Goal: Task Accomplishment & Management: Manage account settings

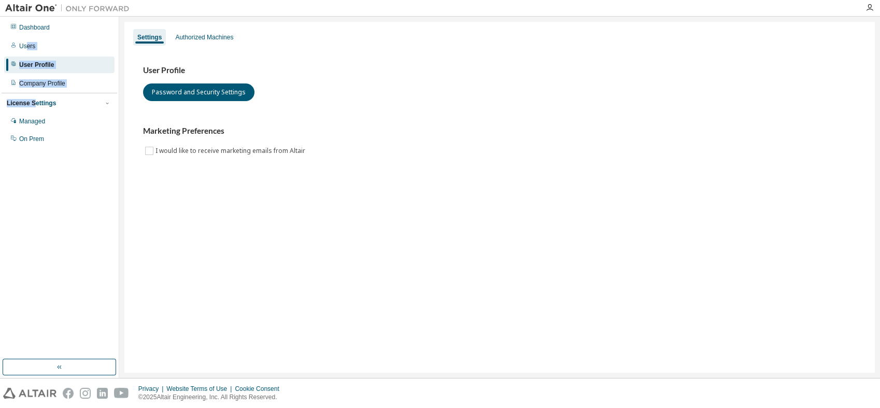
drag, startPoint x: 27, startPoint y: 43, endPoint x: 33, endPoint y: 108, distance: 65.1
click at [33, 108] on div "Dashboard Users User Profile Company Profile License Settings Managed On Prem" at bounding box center [60, 83] width 116 height 130
drag, startPoint x: 33, startPoint y: 108, endPoint x: 207, endPoint y: 40, distance: 186.9
click at [207, 40] on div "Authorized Machines" at bounding box center [204, 37] width 58 height 8
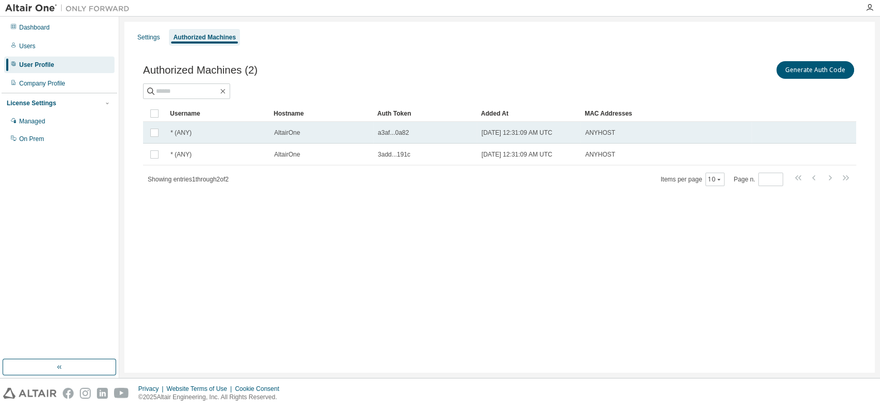
click at [504, 135] on span "2025-07-18 12:31:09 AM UTC" at bounding box center [516, 132] width 71 height 8
click at [505, 132] on span "2025-07-18 12:31:09 AM UTC" at bounding box center [516, 132] width 71 height 8
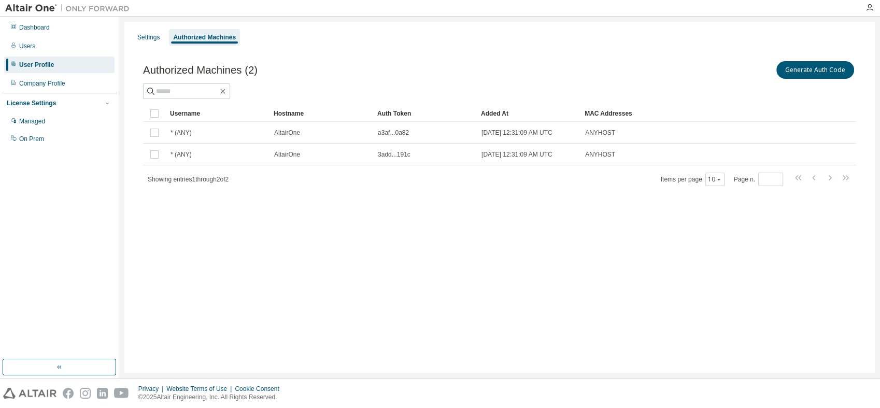
click at [505, 132] on span "2025-07-18 12:31:09 AM UTC" at bounding box center [516, 132] width 71 height 8
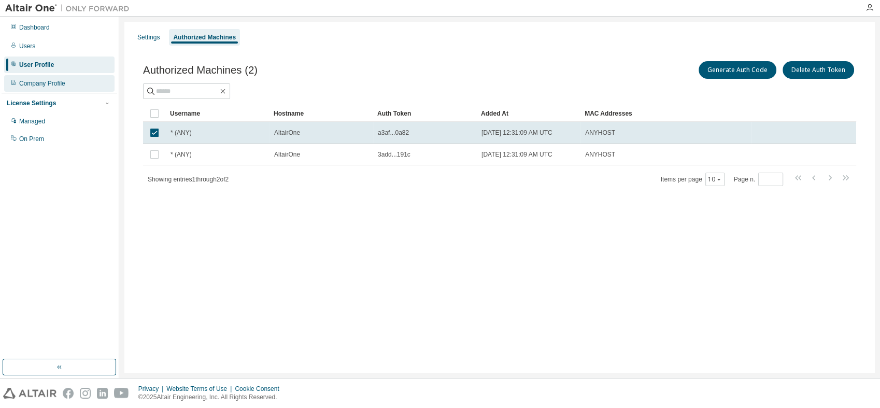
click at [45, 84] on div "Company Profile" at bounding box center [42, 83] width 46 height 8
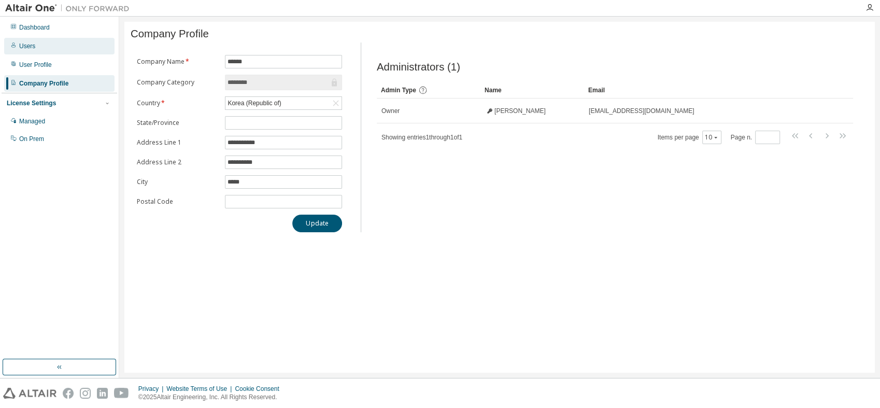
click at [26, 52] on div "Users" at bounding box center [59, 46] width 110 height 17
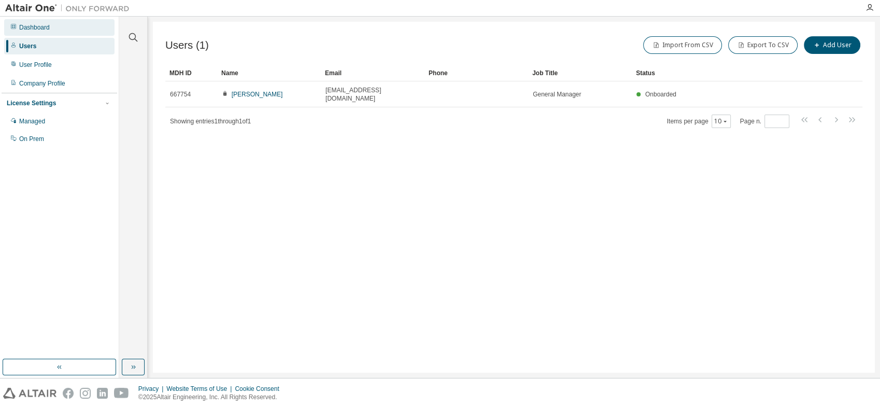
click at [32, 33] on div "Dashboard" at bounding box center [59, 27] width 110 height 17
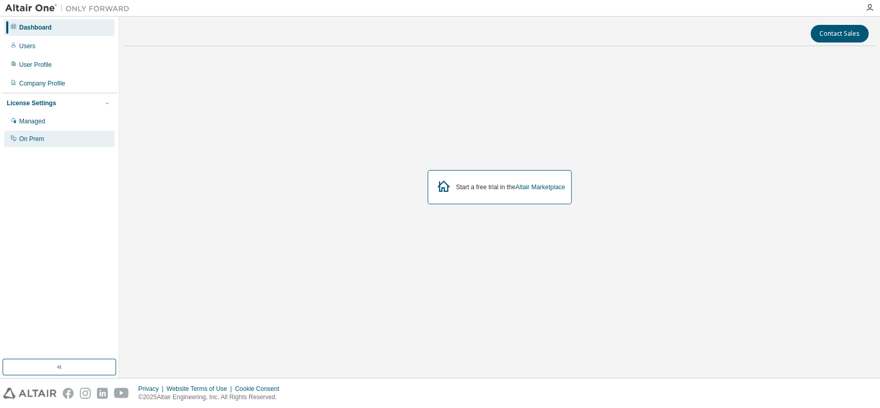
click at [20, 137] on div "On Prem" at bounding box center [31, 139] width 25 height 8
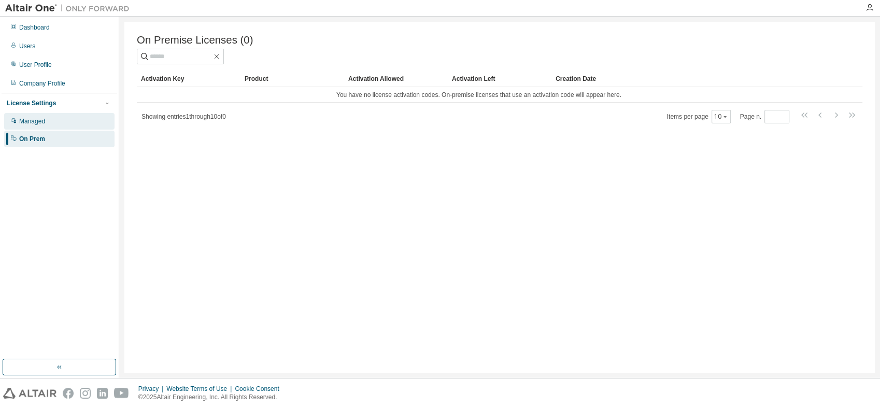
click at [25, 124] on div "Managed" at bounding box center [32, 121] width 26 height 8
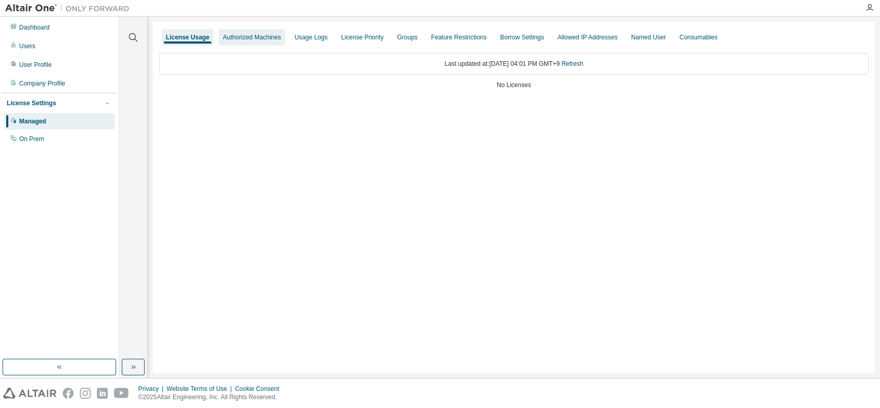
click at [261, 41] on div "Authorized Machines" at bounding box center [252, 37] width 66 height 17
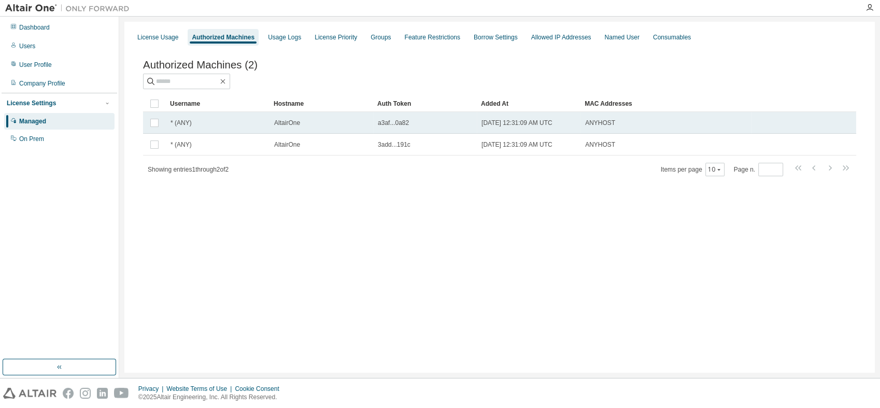
click at [285, 127] on span "AltairOne" at bounding box center [287, 123] width 26 height 8
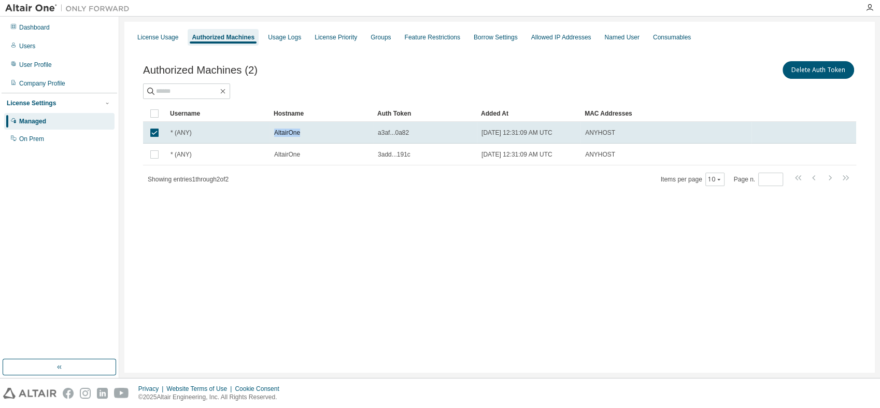
click at [285, 127] on td "AltairOne" at bounding box center [321, 133] width 104 height 22
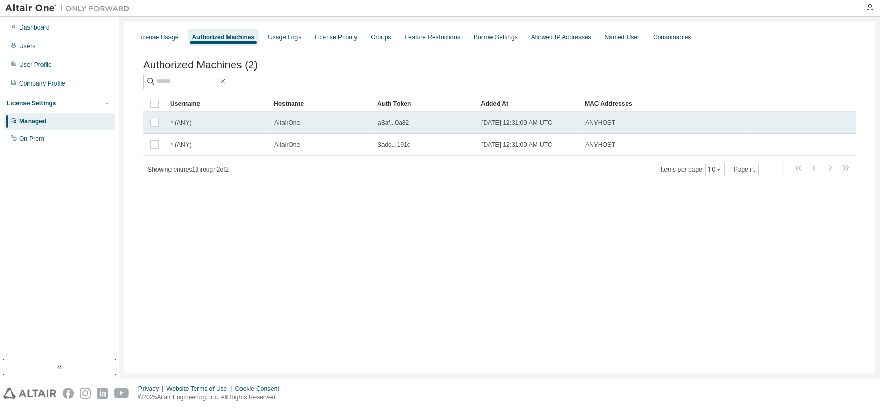
click at [392, 120] on span "a3af...0a82" at bounding box center [393, 123] width 31 height 8
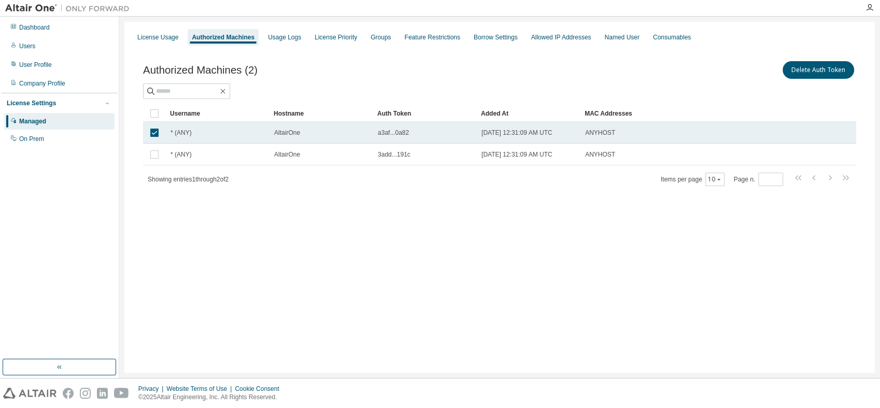
click at [285, 133] on span "AltairOne" at bounding box center [287, 132] width 26 height 8
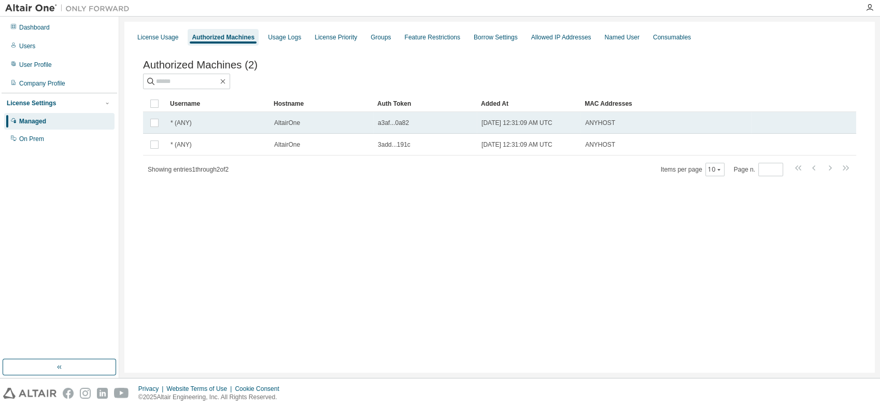
click at [512, 127] on span "2025-07-18 12:31:09 AM UTC" at bounding box center [516, 123] width 71 height 8
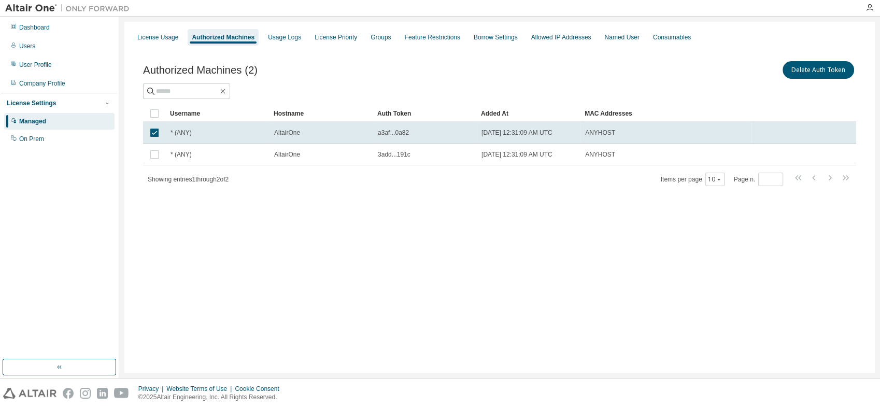
click at [31, 8] on img at bounding box center [70, 8] width 130 height 10
drag, startPoint x: 230, startPoint y: 36, endPoint x: 235, endPoint y: 34, distance: 5.3
